Goal: Navigation & Orientation: Find specific page/section

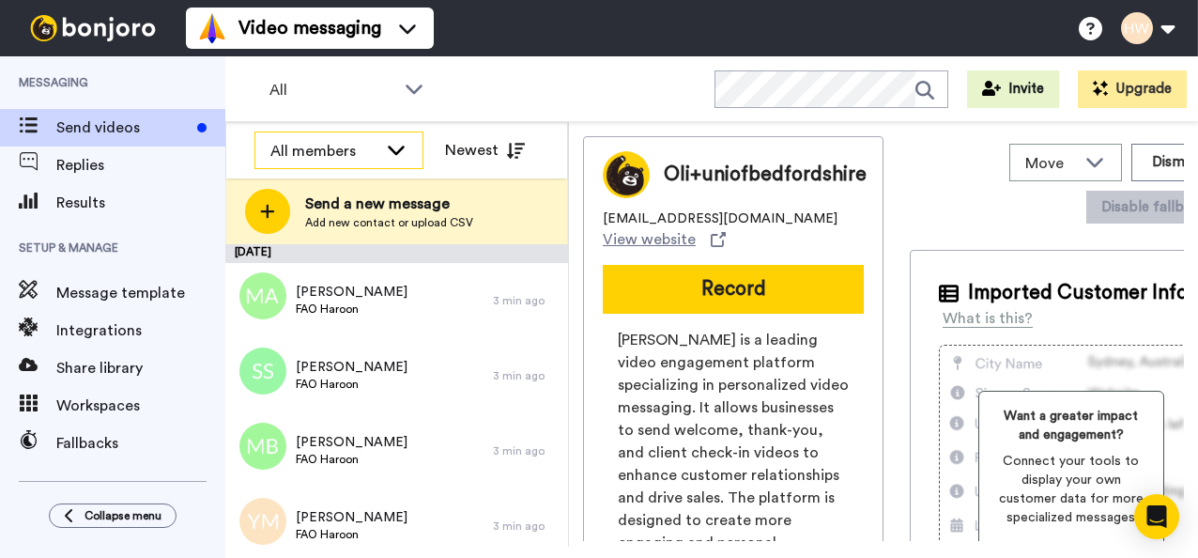
click at [334, 149] on div "All members" at bounding box center [323, 151] width 107 height 23
